Goal: Book appointment/travel/reservation

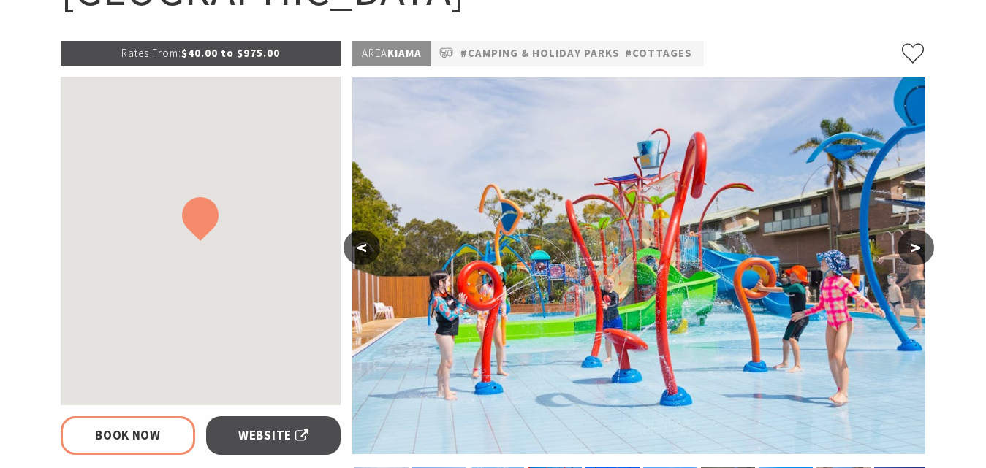
scroll to position [224, 0]
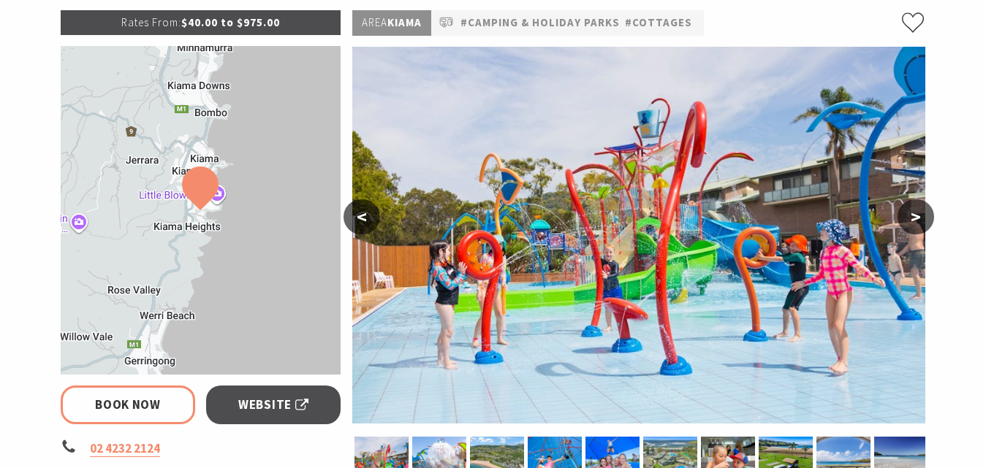
click at [911, 226] on button ">" at bounding box center [915, 216] width 37 height 35
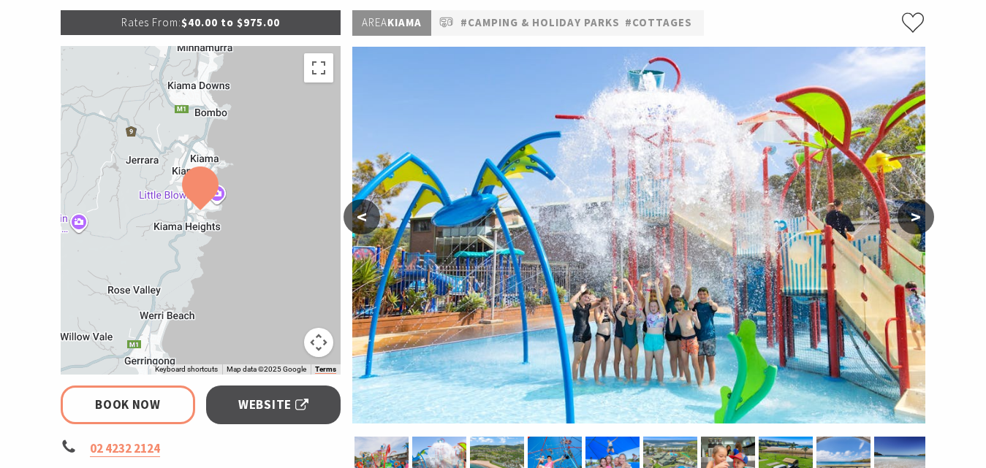
select select "3"
select select "2"
click at [911, 219] on button ">" at bounding box center [915, 216] width 37 height 35
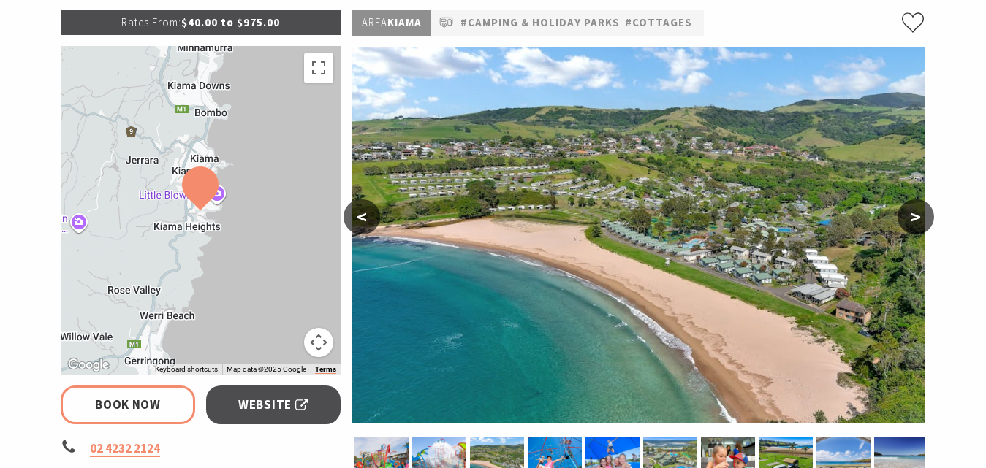
click at [362, 222] on button "<" at bounding box center [361, 216] width 37 height 35
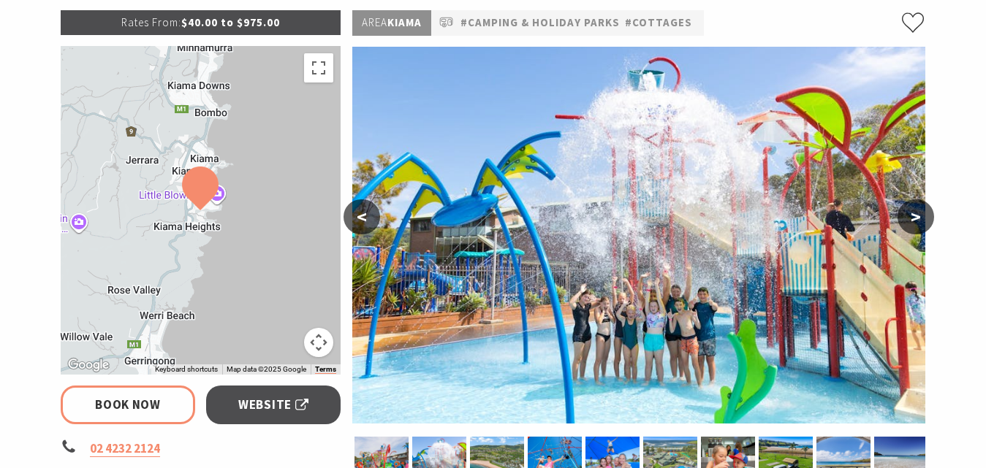
click at [384, 240] on img at bounding box center [638, 235] width 573 height 377
click at [366, 216] on button "<" at bounding box center [361, 216] width 37 height 35
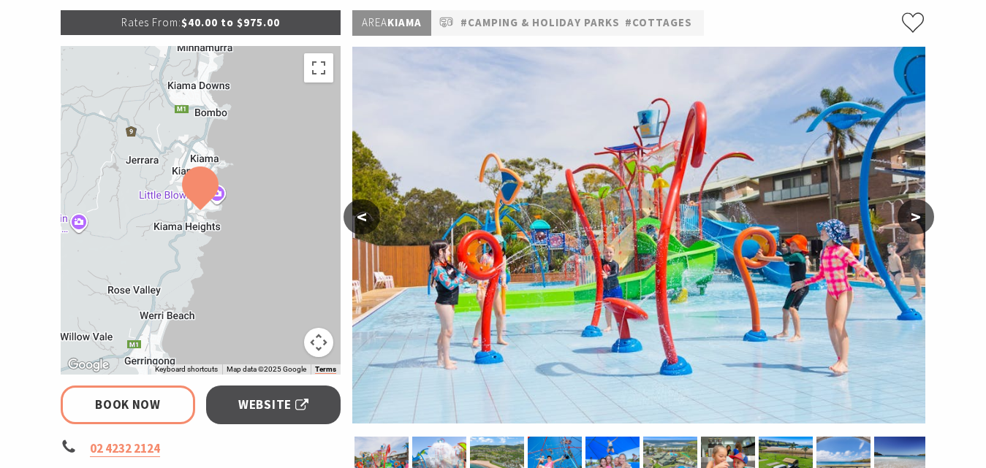
click at [919, 223] on button ">" at bounding box center [915, 216] width 37 height 35
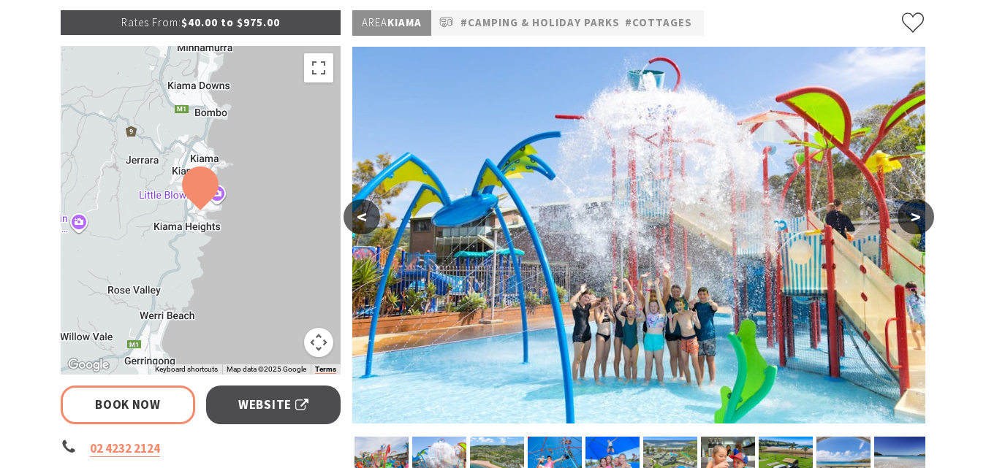
click at [915, 226] on button ">" at bounding box center [915, 216] width 37 height 35
click at [920, 224] on button ">" at bounding box center [915, 216] width 37 height 35
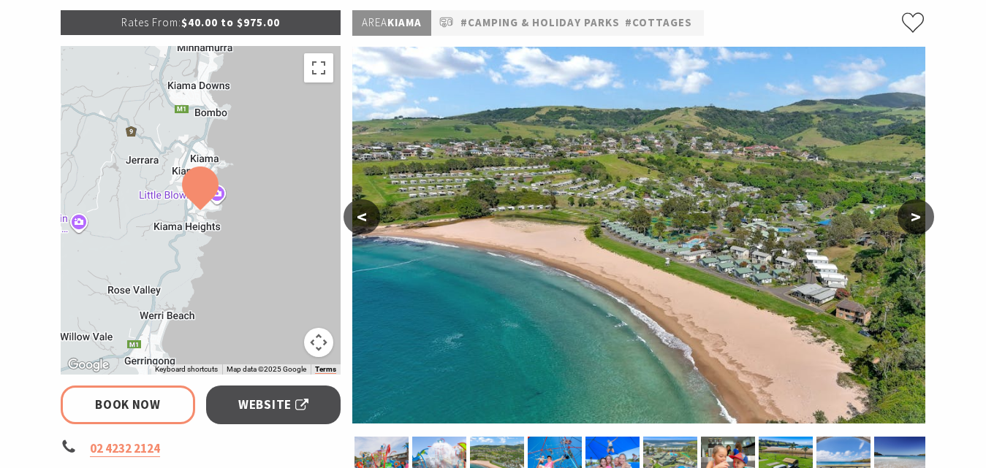
click at [912, 212] on button ">" at bounding box center [915, 216] width 37 height 35
click at [743, 210] on img at bounding box center [638, 235] width 573 height 377
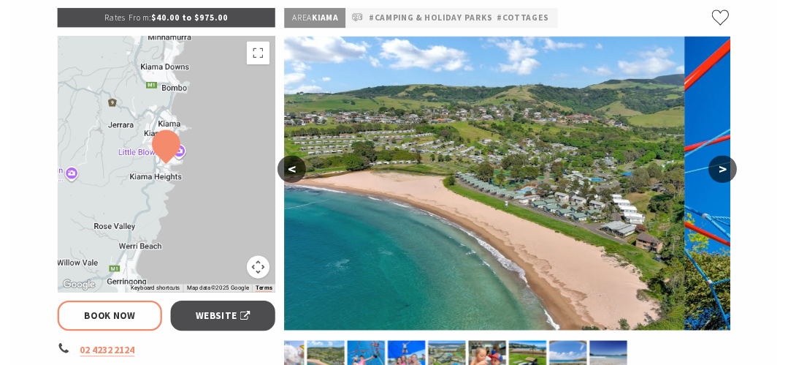
scroll to position [223, 0]
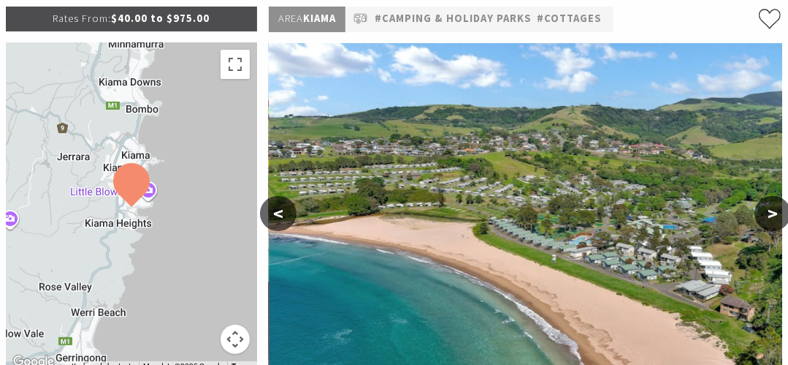
click at [773, 223] on button ">" at bounding box center [773, 213] width 37 height 35
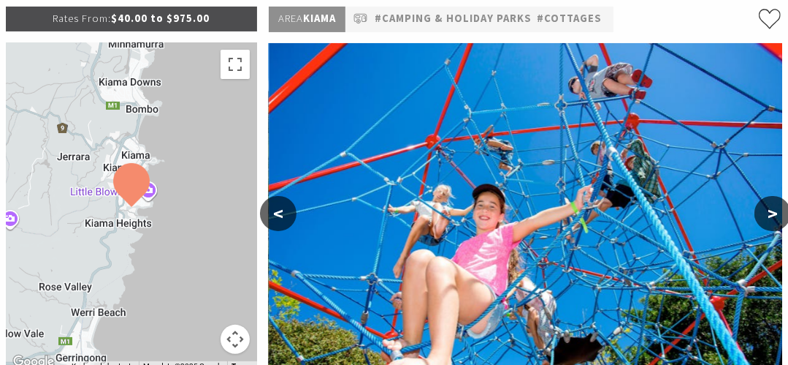
click at [769, 216] on button ">" at bounding box center [773, 213] width 37 height 35
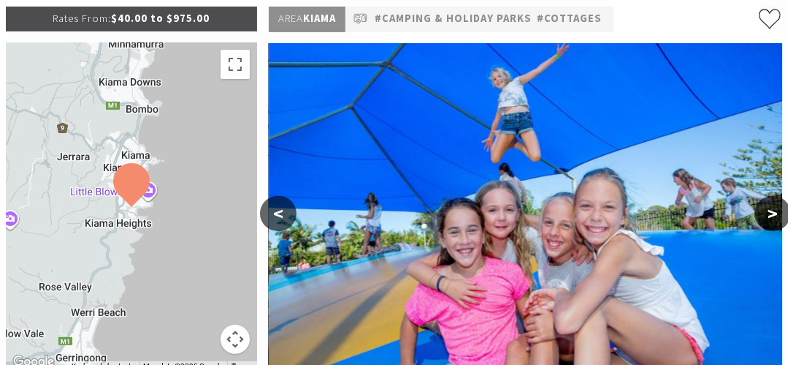
click at [769, 215] on button ">" at bounding box center [773, 213] width 37 height 35
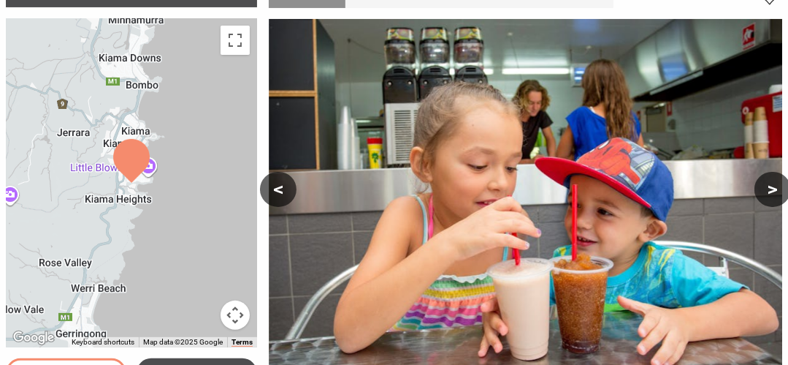
scroll to position [247, 3]
